Goal: Task Accomplishment & Management: Manage account settings

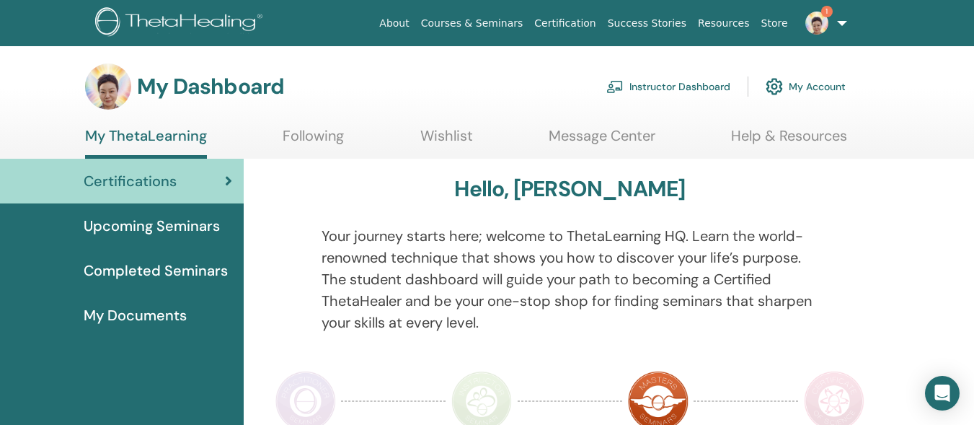
click at [674, 81] on link "Instructor Dashboard" at bounding box center [668, 87] width 124 height 32
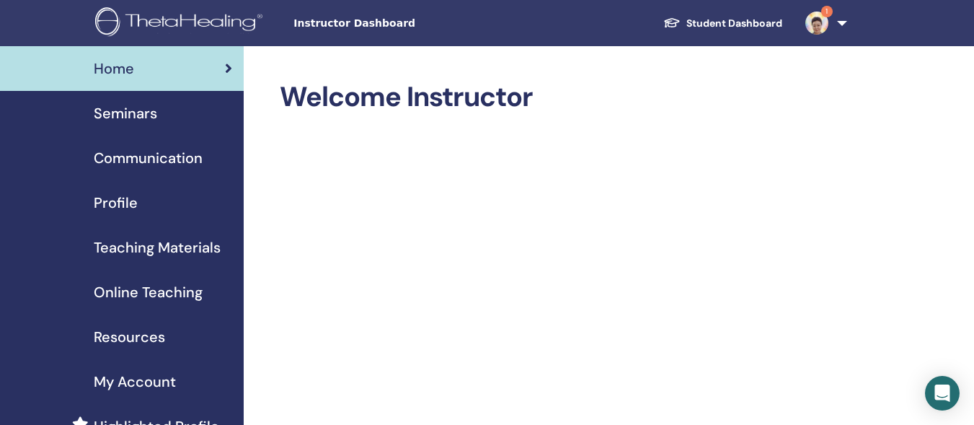
click at [115, 109] on span "Seminars" at bounding box center [125, 113] width 63 height 22
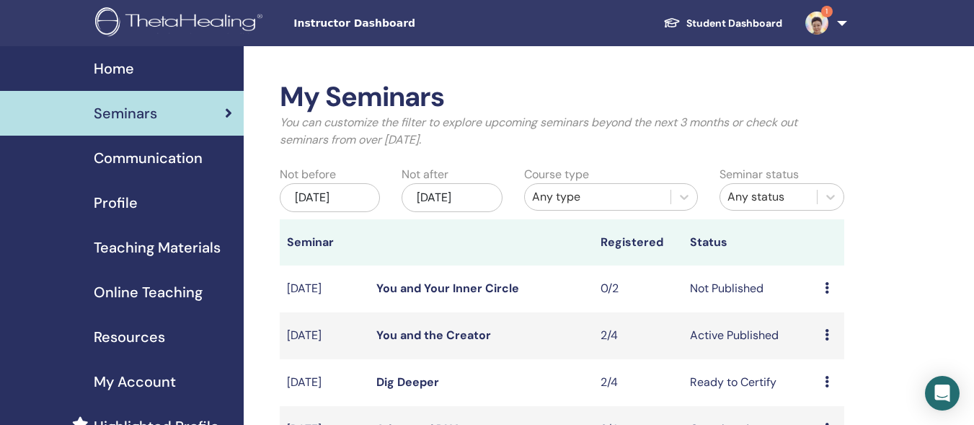
scroll to position [45, 0]
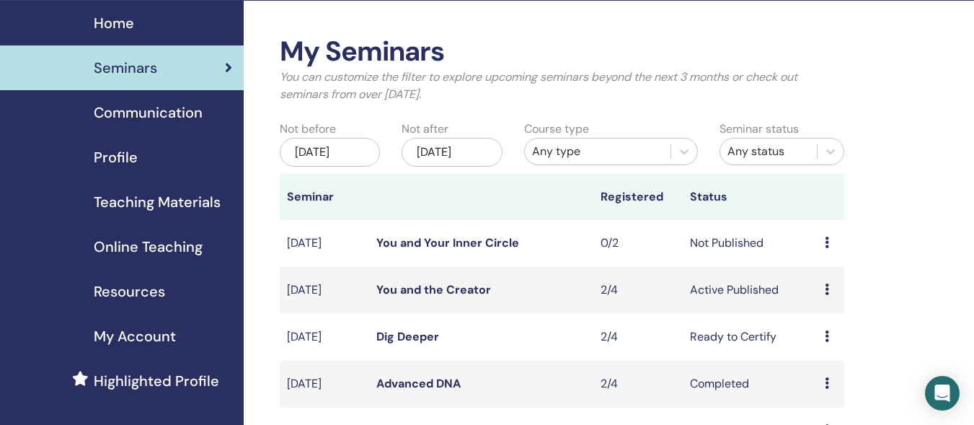
click at [829, 252] on div "Preview Edit Attendees Cancel" at bounding box center [831, 242] width 12 height 17
click at [809, 286] on link "Edit" at bounding box center [815, 287] width 21 height 15
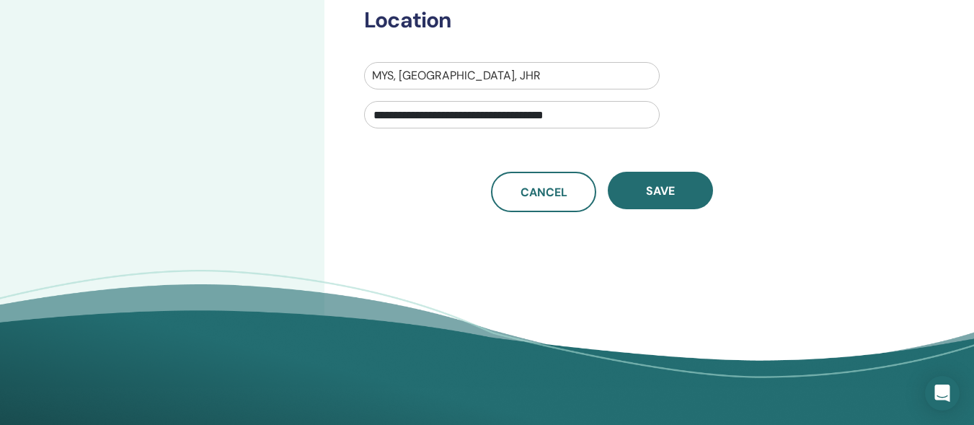
scroll to position [584, 0]
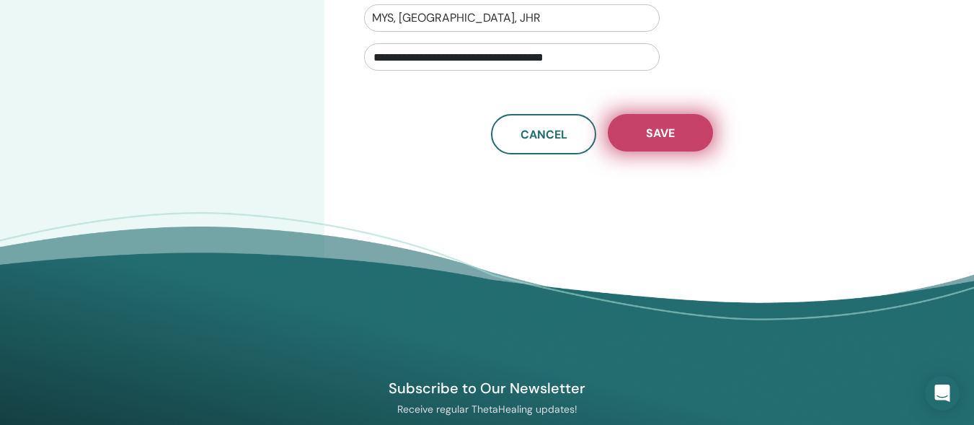
click at [659, 136] on span "Save" at bounding box center [660, 132] width 29 height 15
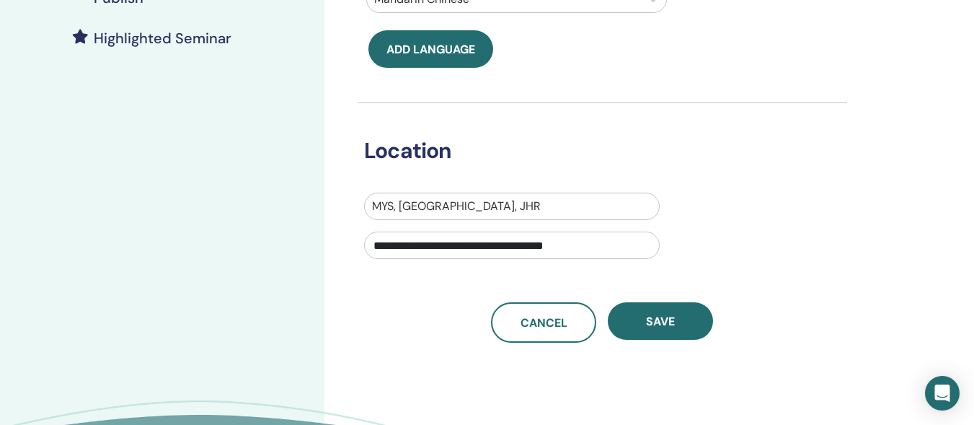
scroll to position [400, 0]
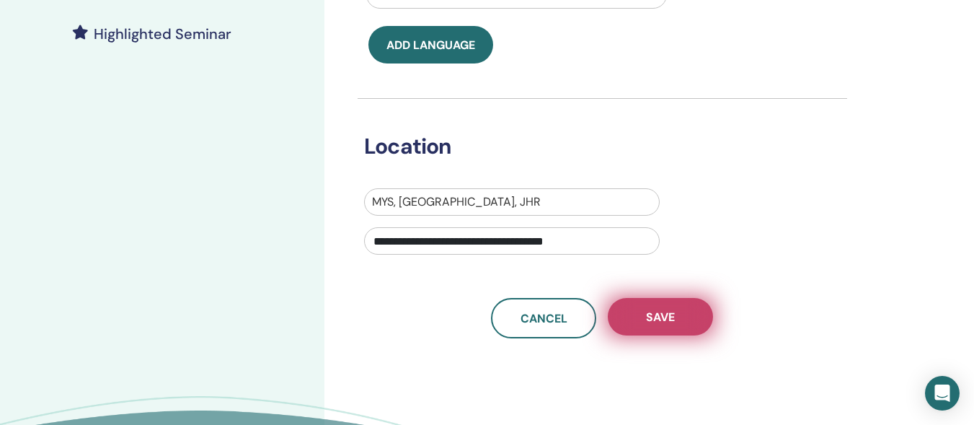
click at [676, 301] on button "Save" at bounding box center [660, 316] width 105 height 37
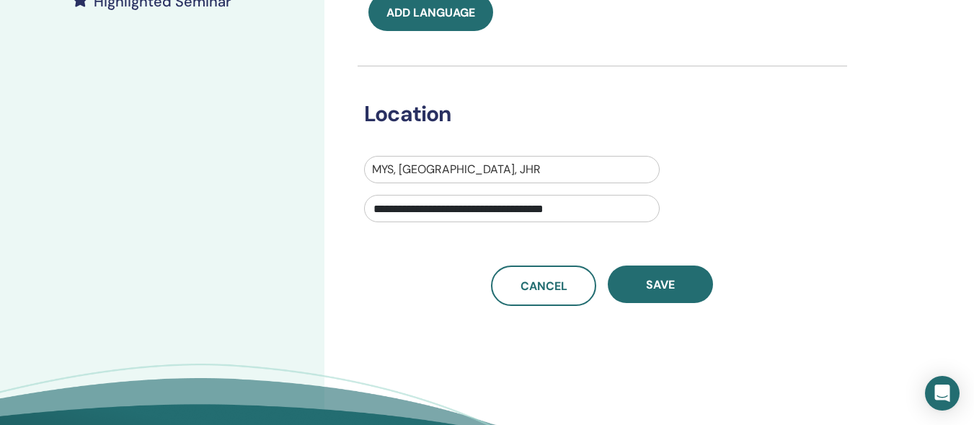
scroll to position [447, 0]
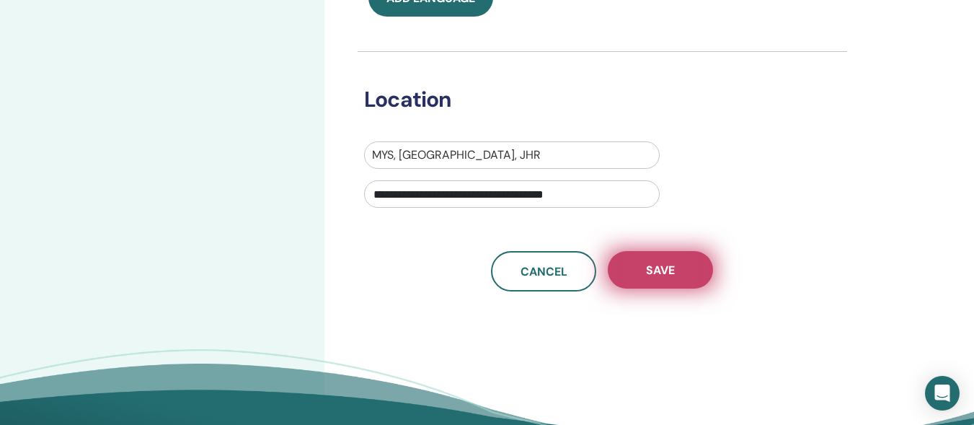
click at [653, 270] on span "Save" at bounding box center [660, 269] width 29 height 15
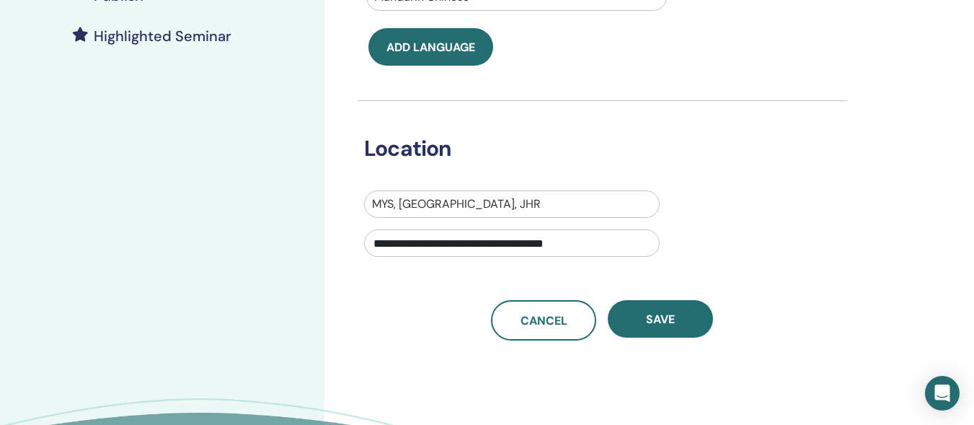
scroll to position [412, 0]
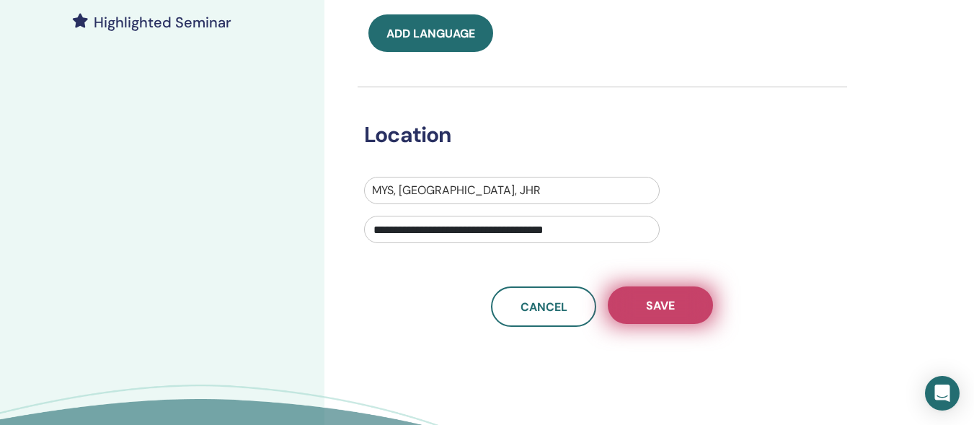
click at [684, 304] on button "Save" at bounding box center [660, 304] width 105 height 37
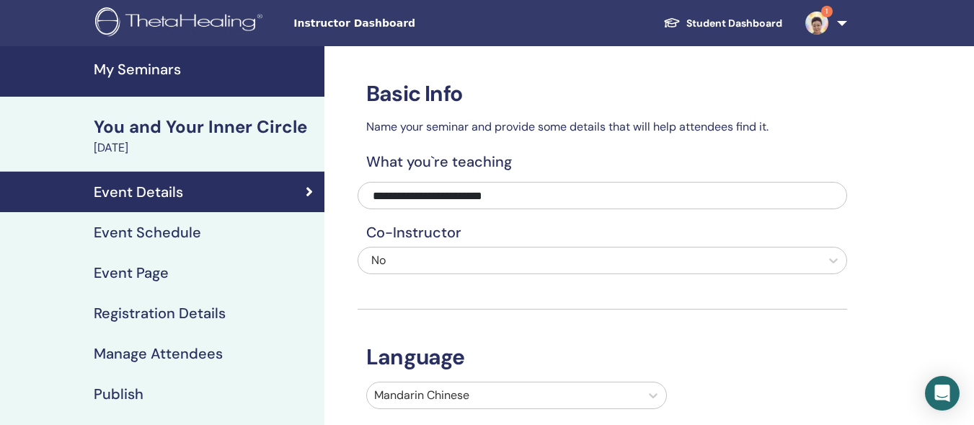
click at [102, 397] on h4 "Publish" at bounding box center [119, 393] width 50 height 17
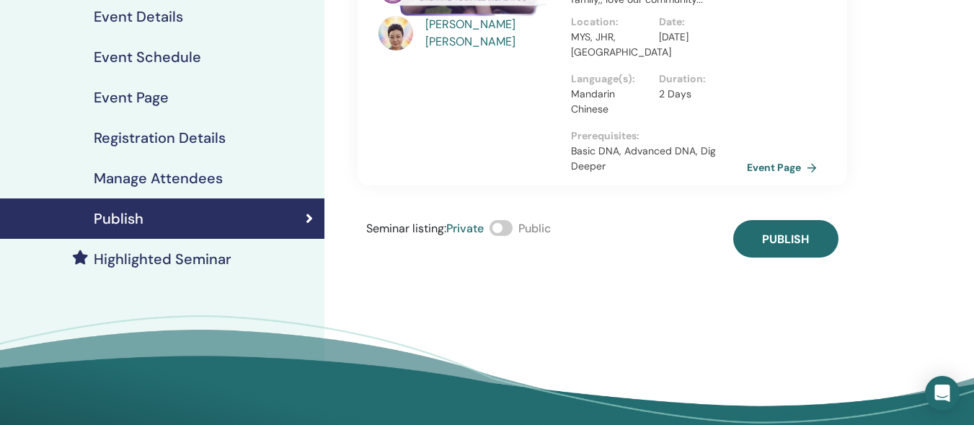
scroll to position [180, 0]
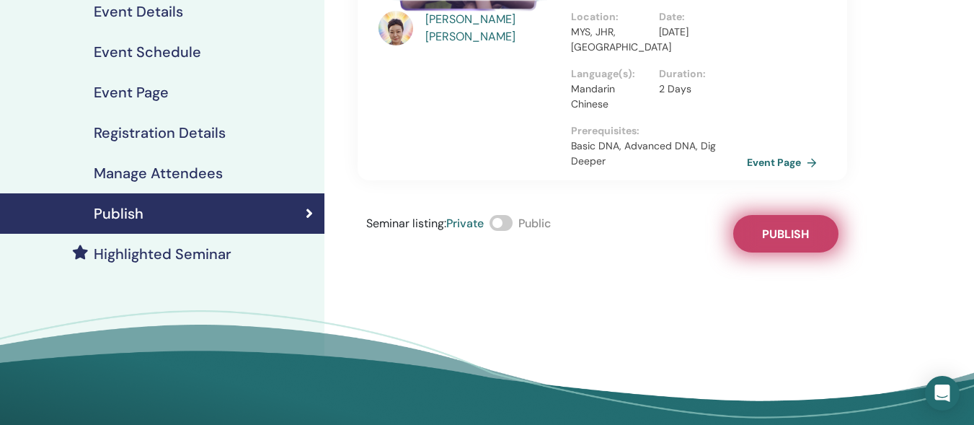
click at [782, 226] on span "Publish" at bounding box center [785, 233] width 47 height 15
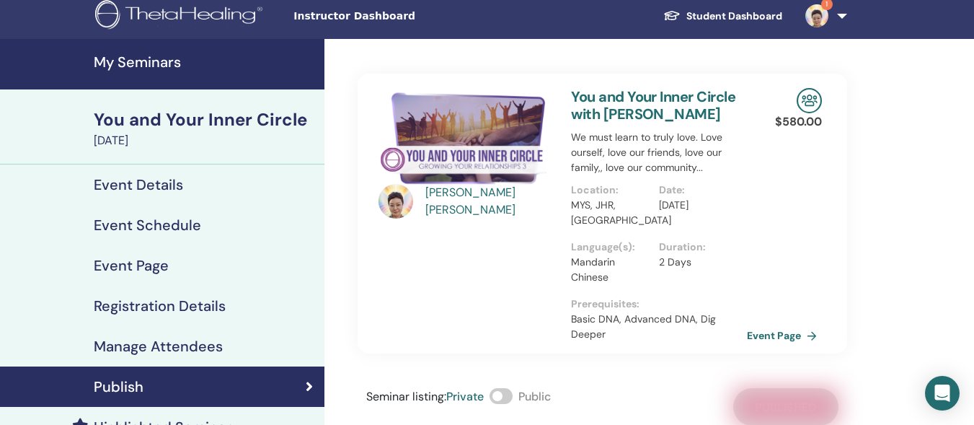
scroll to position [0, 0]
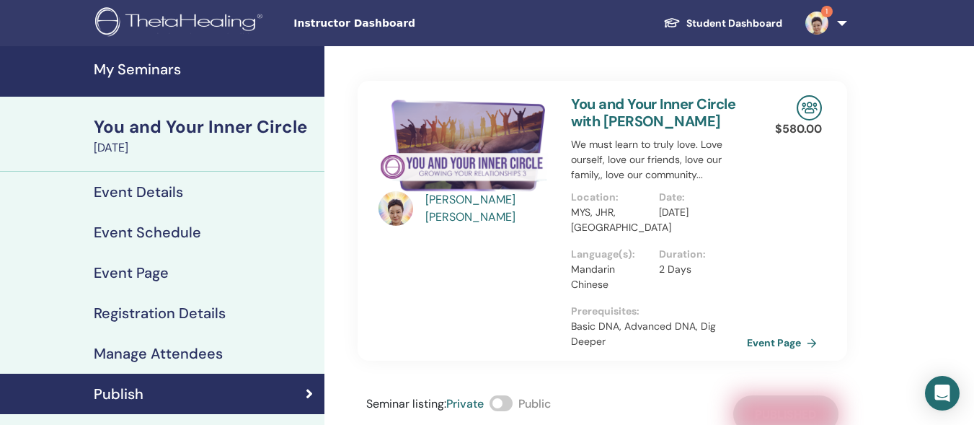
click at [133, 69] on h4 "My Seminars" at bounding box center [205, 69] width 222 height 17
